Goal: Task Accomplishment & Management: Use online tool/utility

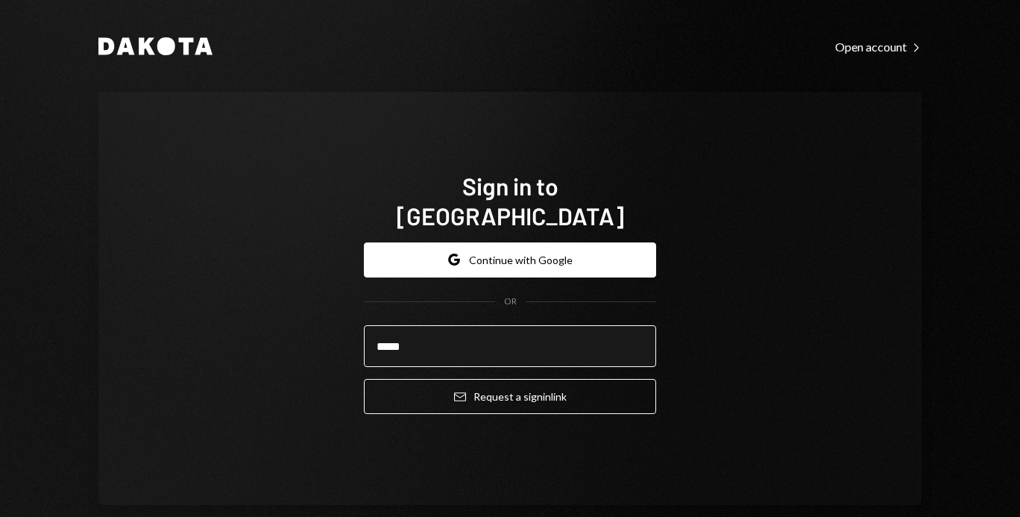
type input "**********"
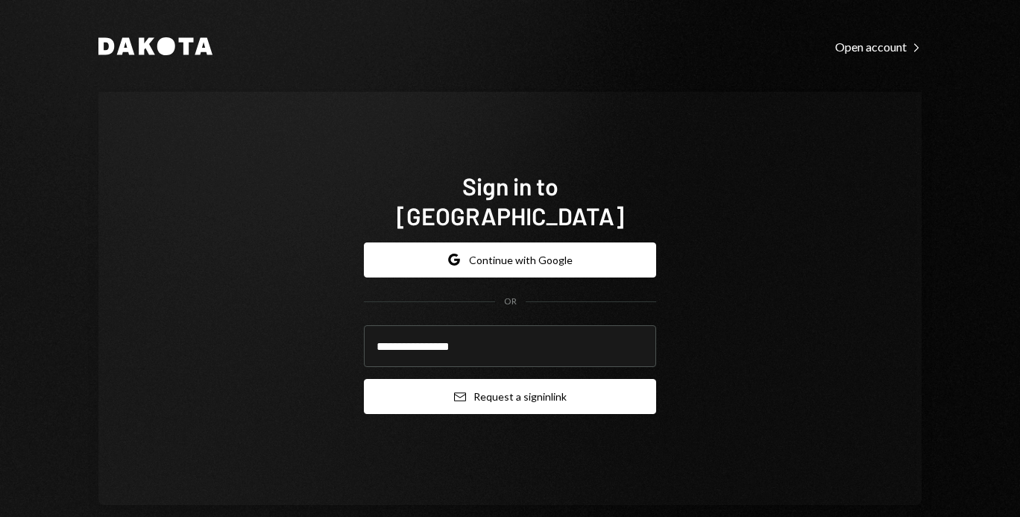
click at [462, 385] on button "Email Request a sign in link" at bounding box center [510, 396] width 292 height 35
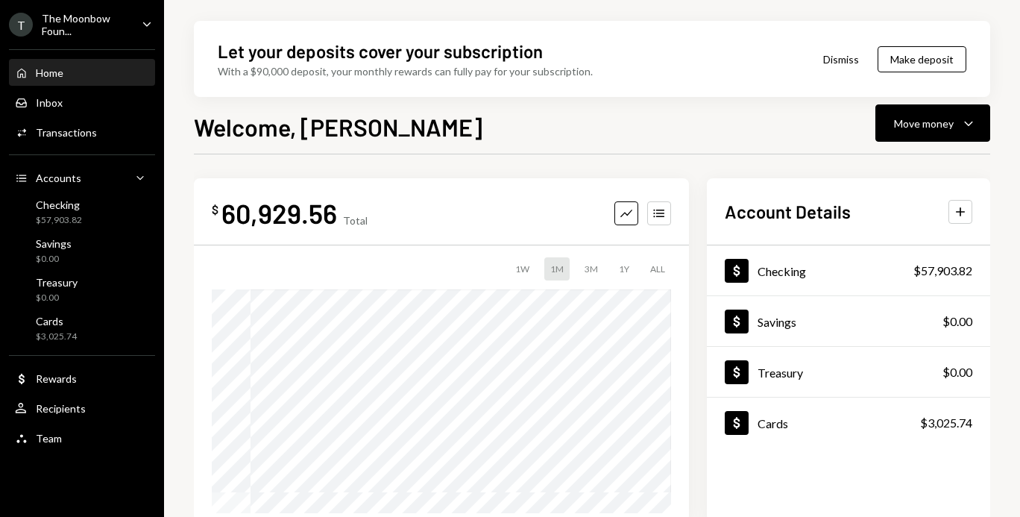
scroll to position [146, 0]
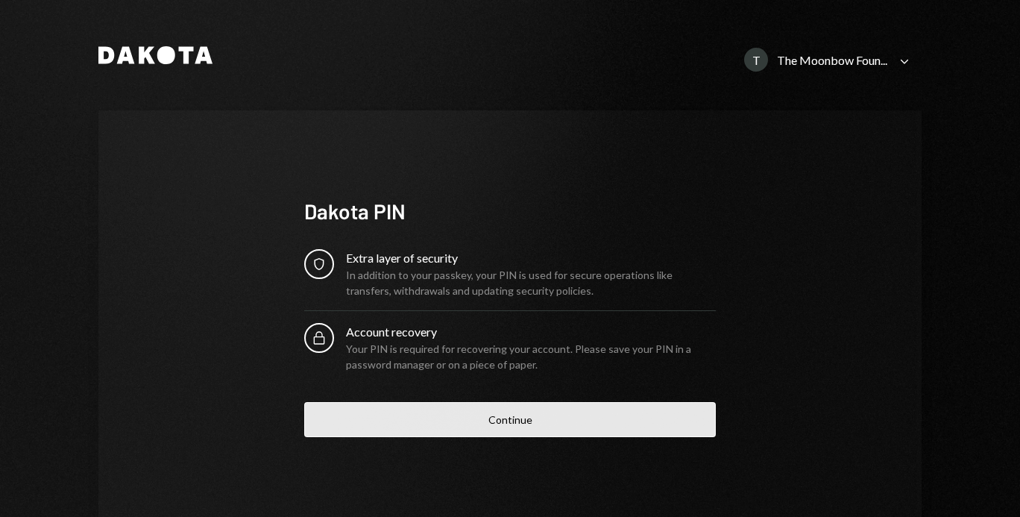
click at [351, 418] on button "Continue" at bounding box center [510, 419] width 412 height 35
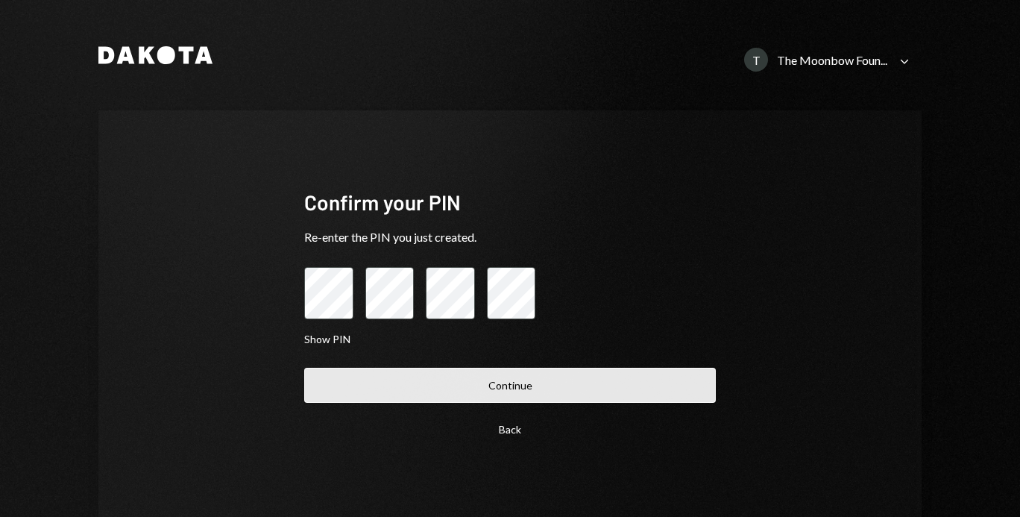
click at [361, 385] on button "Continue" at bounding box center [510, 385] width 412 height 35
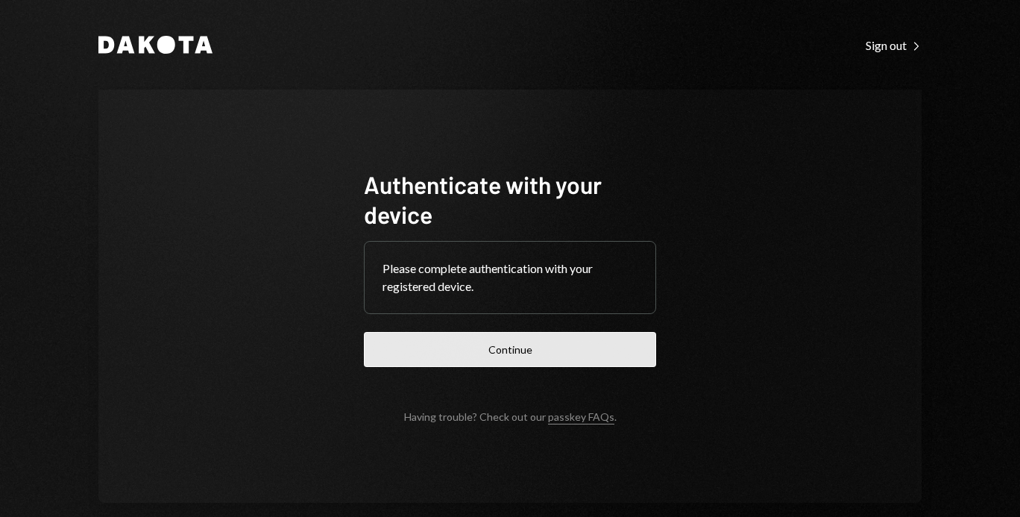
click at [395, 359] on button "Continue" at bounding box center [510, 349] width 292 height 35
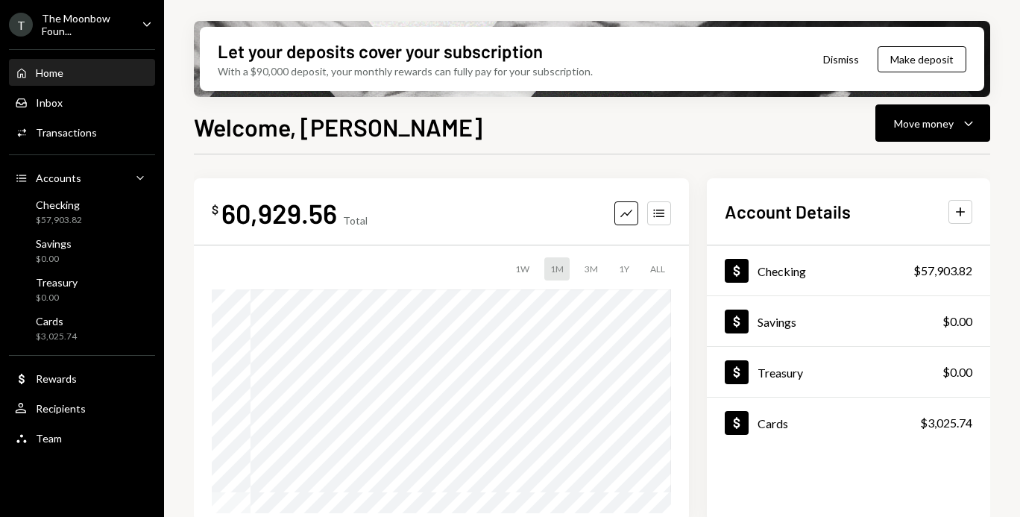
click at [151, 21] on icon "Caret Down" at bounding box center [147, 24] width 16 height 16
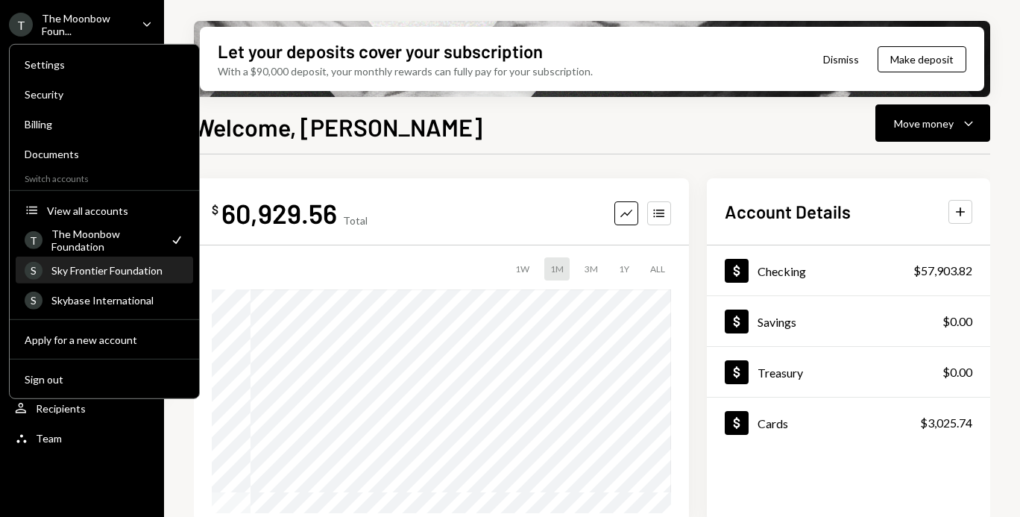
click at [113, 277] on div "S Sky Frontier Foundation" at bounding box center [105, 270] width 160 height 25
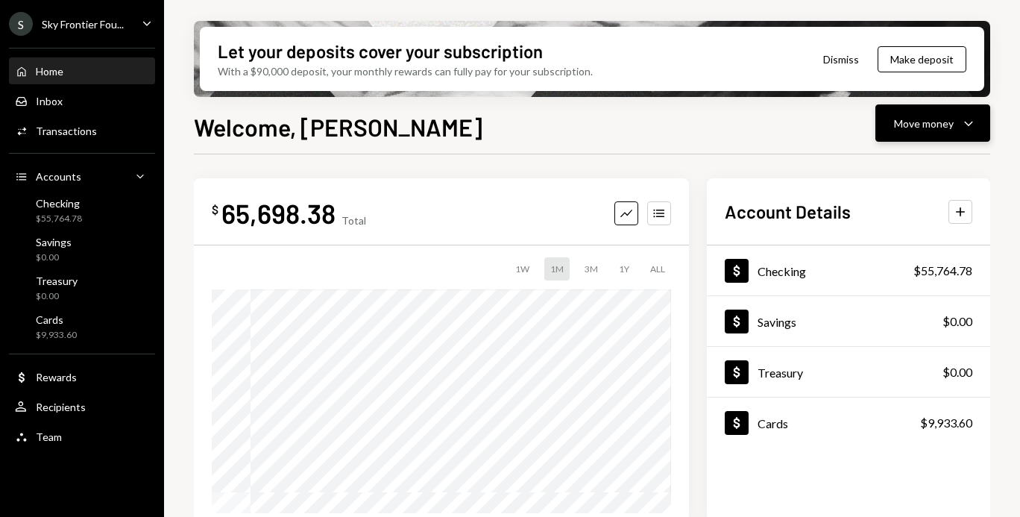
click at [888, 131] on button "Move money Caret Down" at bounding box center [933, 122] width 115 height 37
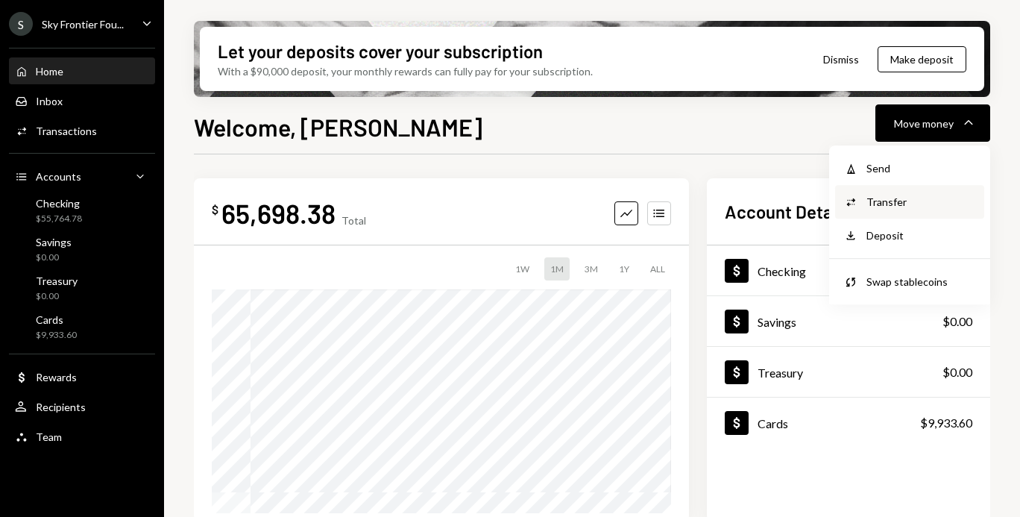
click at [886, 202] on div "Transfer" at bounding box center [921, 202] width 109 height 16
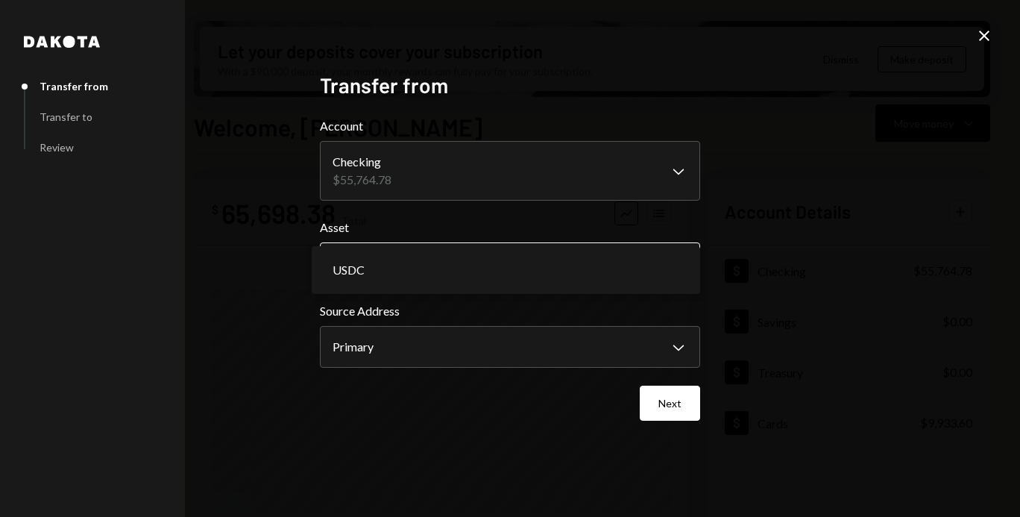
click at [555, 274] on body "S Sky Frontier Fou... Caret Down Home Home Inbox Inbox Activities Transactions …" at bounding box center [510, 258] width 1020 height 517
click at [994, 29] on div "**********" at bounding box center [510, 258] width 1020 height 517
click at [982, 35] on icon "Close" at bounding box center [985, 36] width 18 height 18
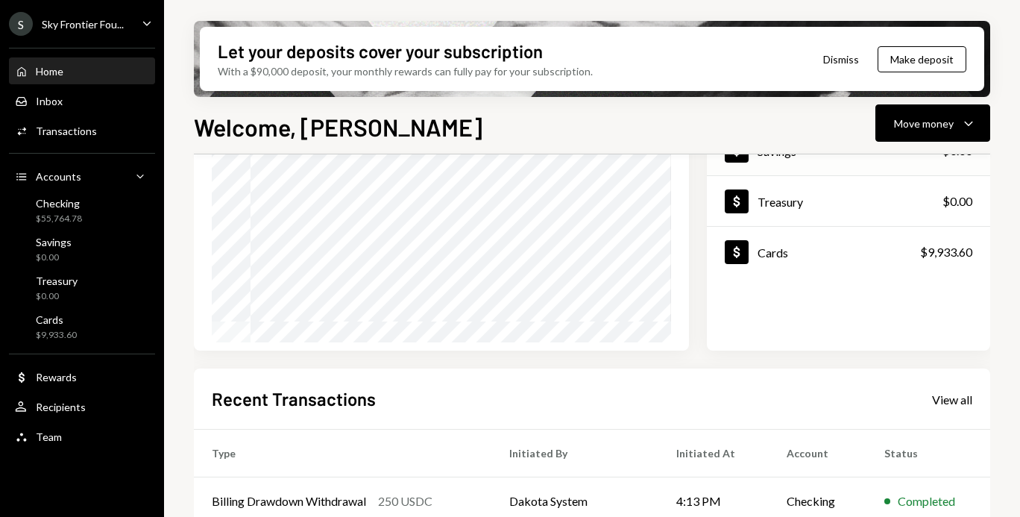
scroll to position [236, 0]
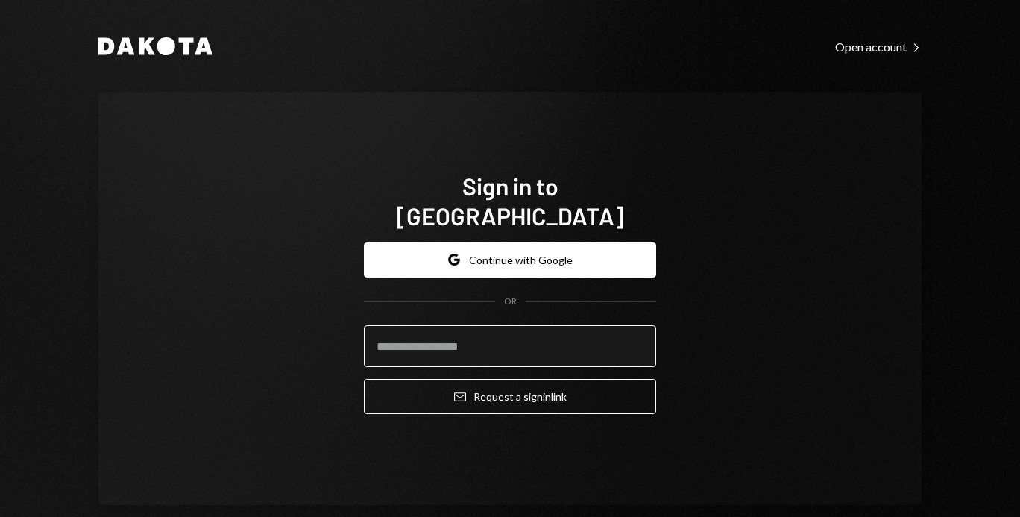
click at [426, 333] on input "email" at bounding box center [510, 346] width 292 height 42
type input "**********"
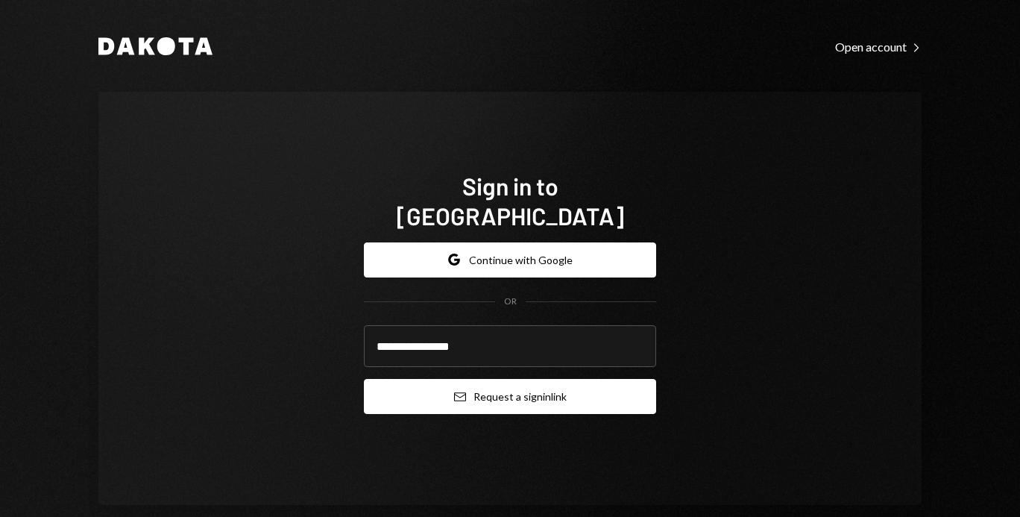
click at [439, 387] on button "Email Request a sign in link" at bounding box center [510, 396] width 292 height 35
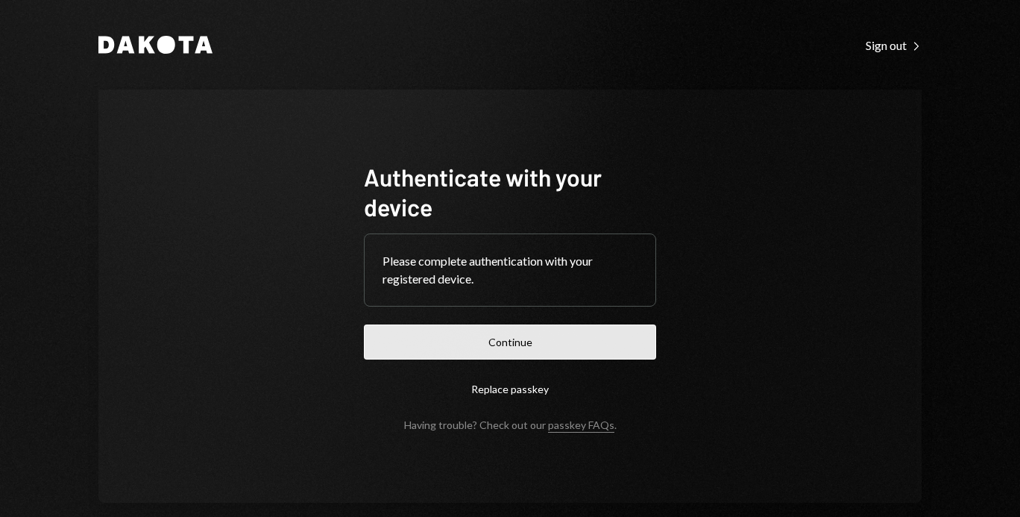
click at [471, 333] on button "Continue" at bounding box center [510, 341] width 292 height 35
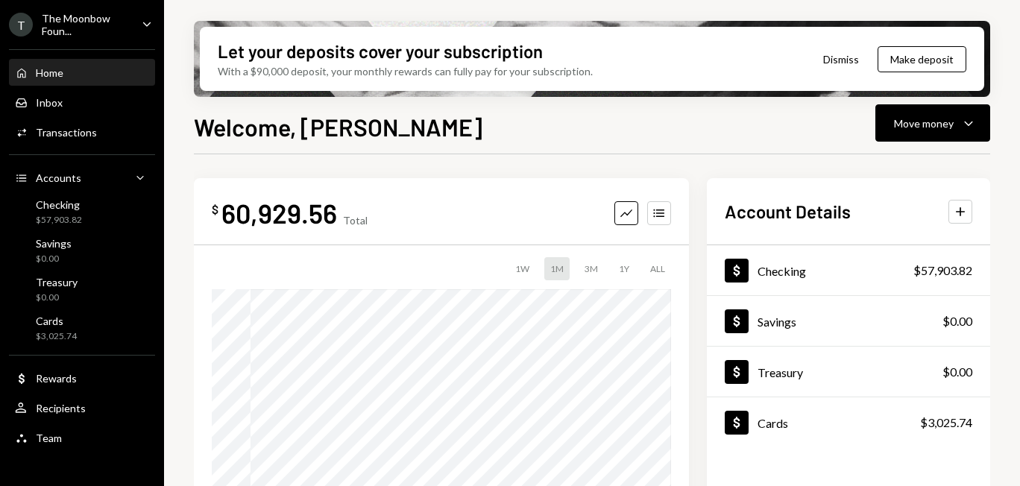
click at [136, 19] on div "T The Moonbow Foun... Caret Down" at bounding box center [82, 24] width 164 height 25
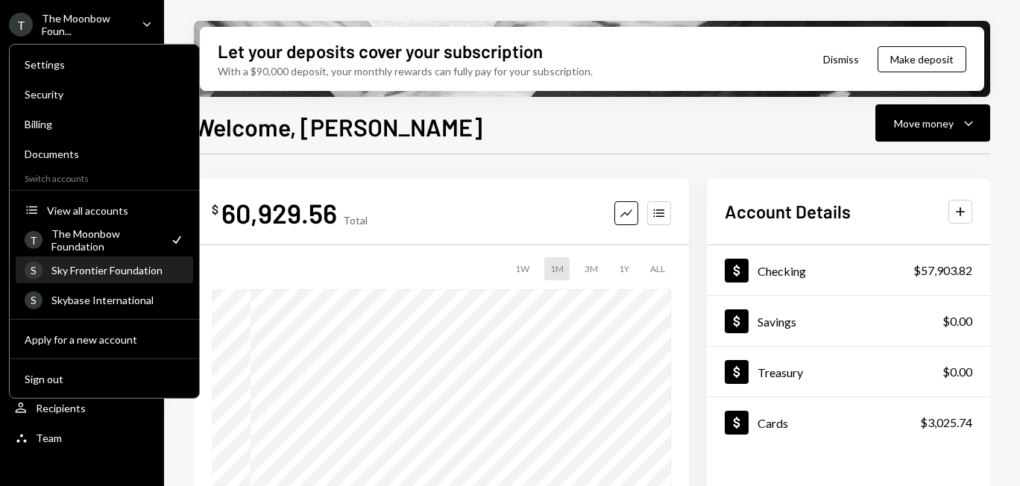
click at [112, 266] on div "Sky Frontier Foundation" at bounding box center [117, 270] width 133 height 13
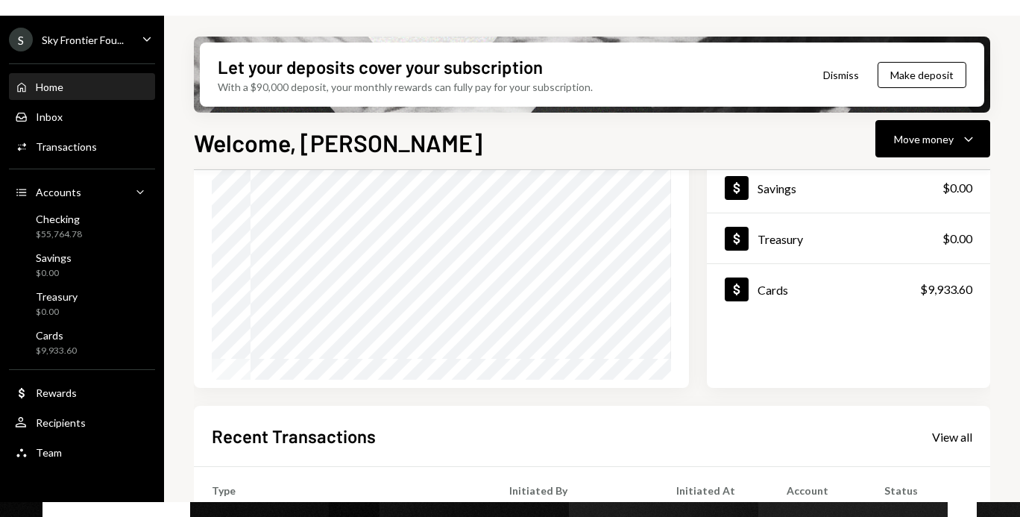
scroll to position [180, 0]
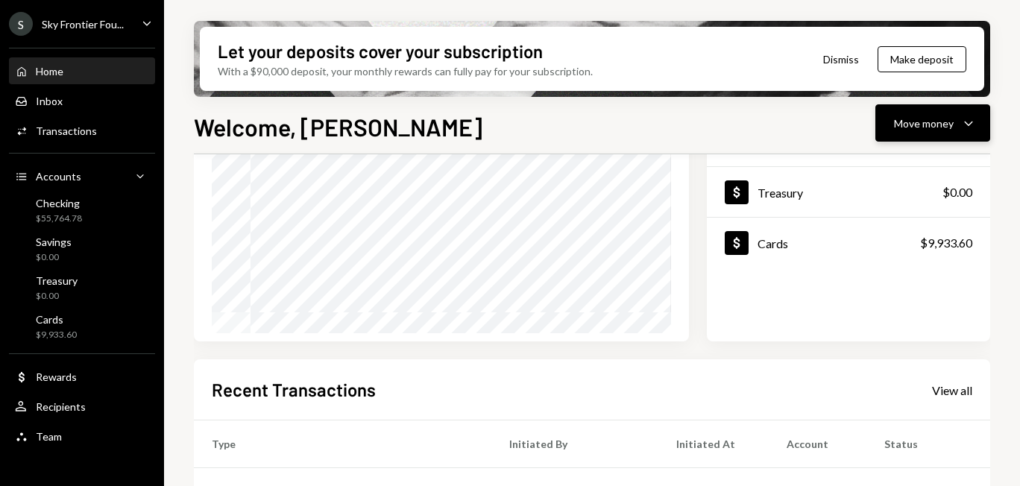
click at [920, 113] on button "Move money Caret Down" at bounding box center [933, 122] width 115 height 37
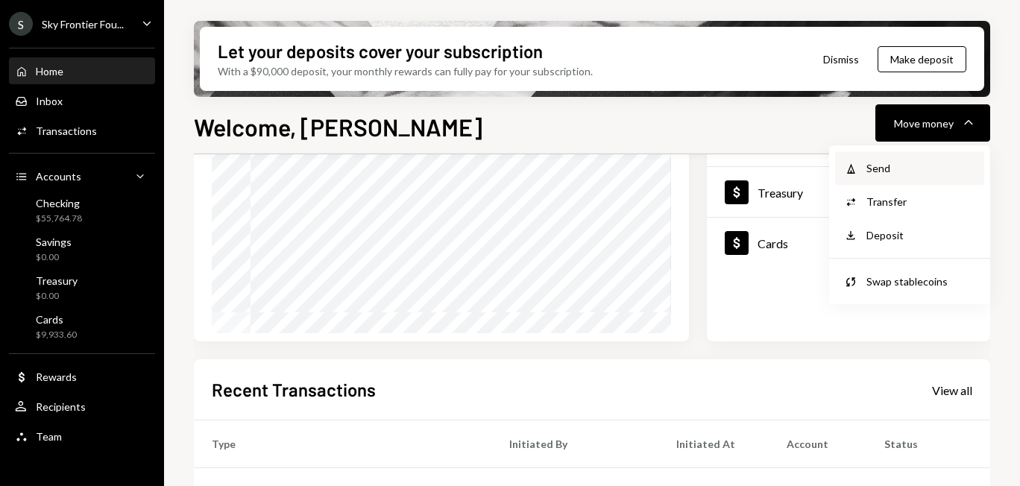
click at [882, 172] on div "Send" at bounding box center [921, 168] width 109 height 16
